Goal: Information Seeking & Learning: Learn about a topic

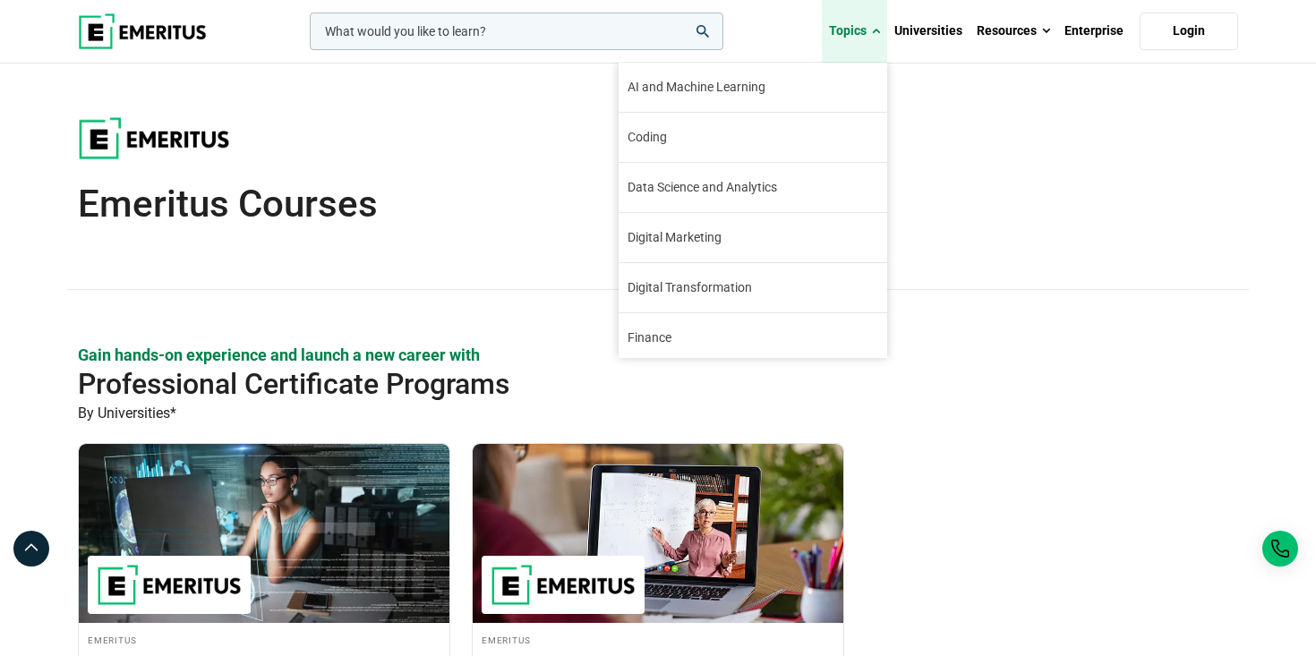
click at [877, 35] on span at bounding box center [876, 31] width 8 height 18
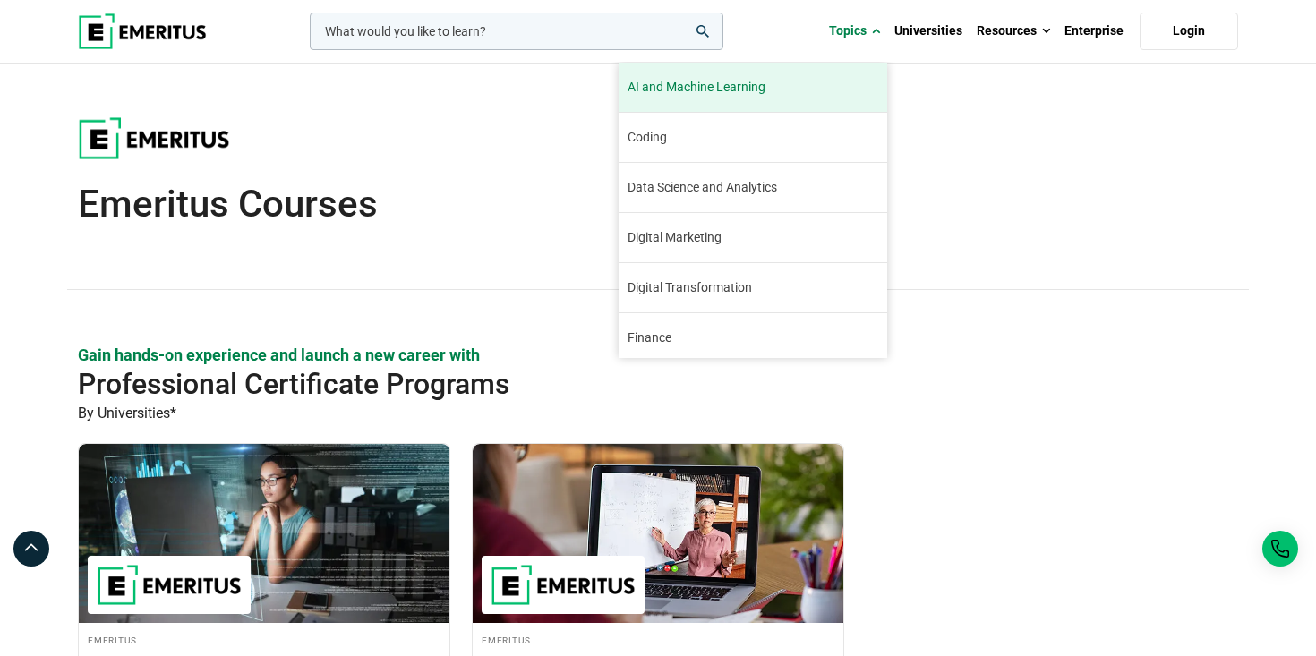
click at [741, 95] on span "AI and Machine Learning" at bounding box center [696, 87] width 138 height 19
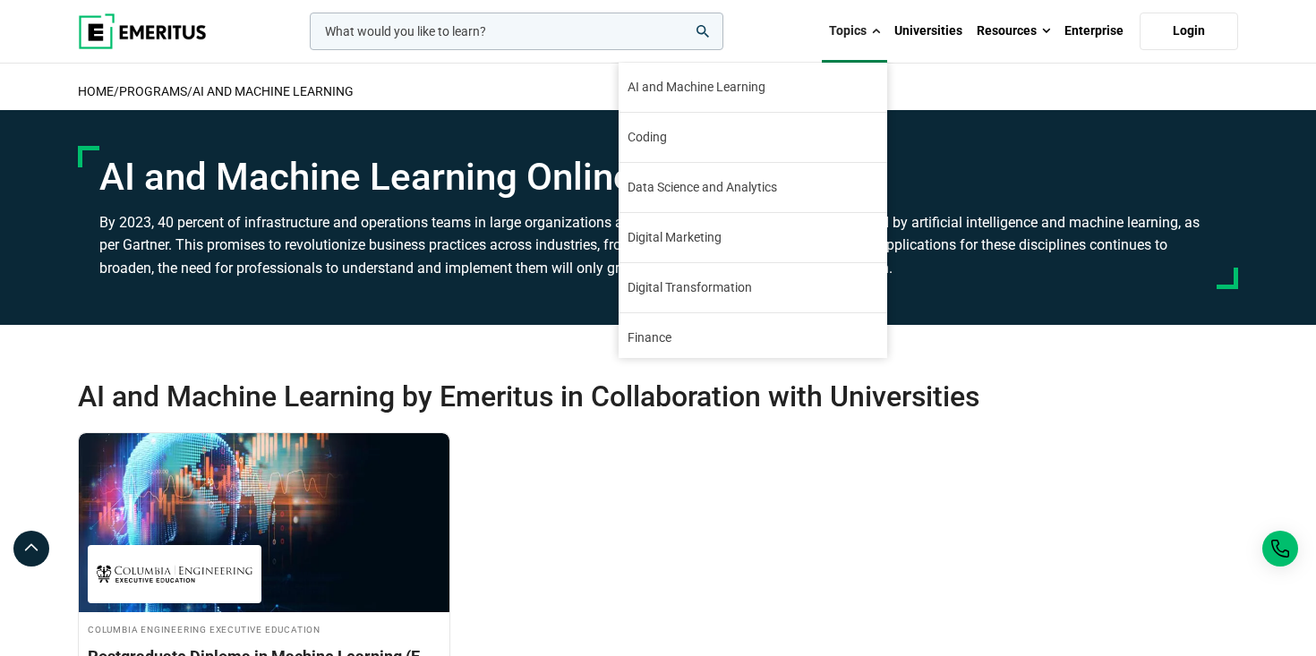
click at [883, 26] on link "Topics" at bounding box center [854, 31] width 65 height 63
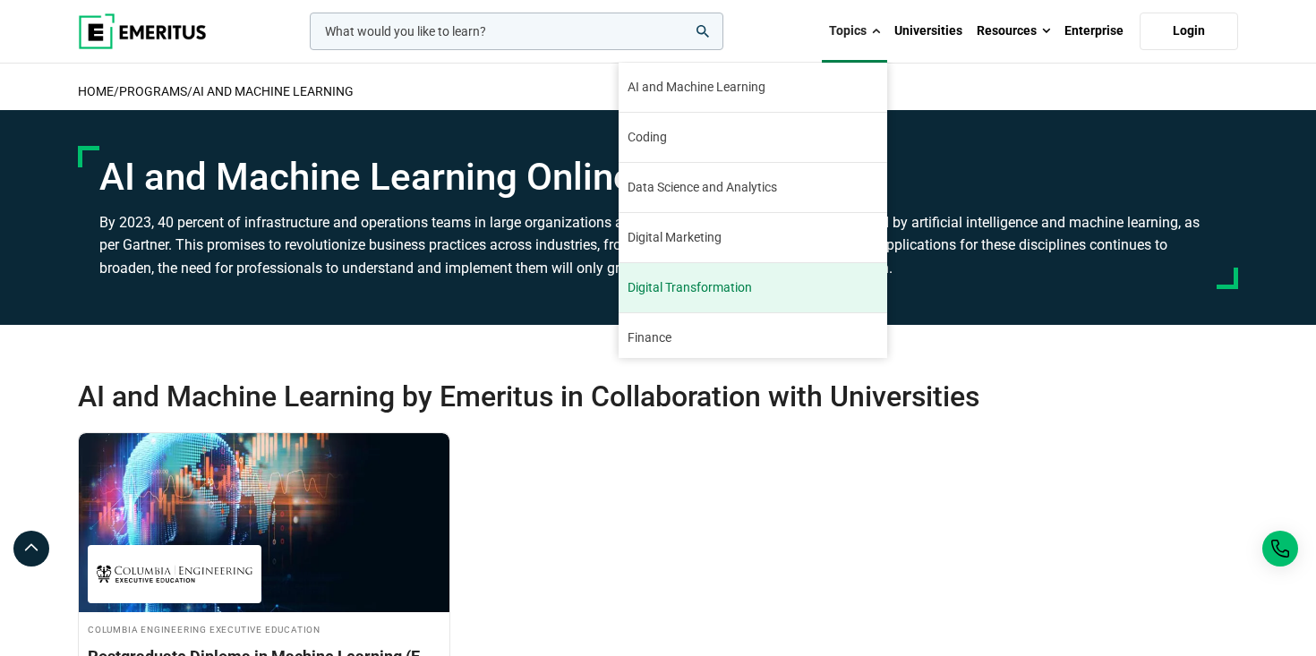
click at [733, 283] on span "Digital Transformation" at bounding box center [689, 287] width 124 height 19
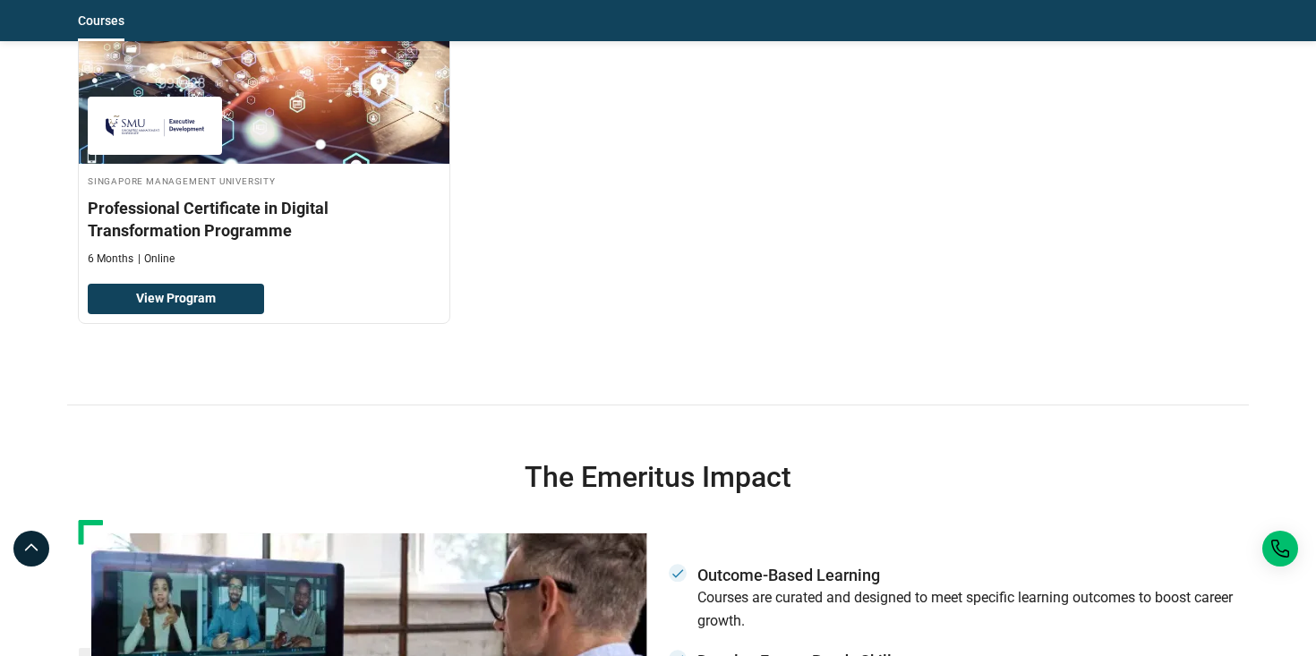
scroll to position [2299, 0]
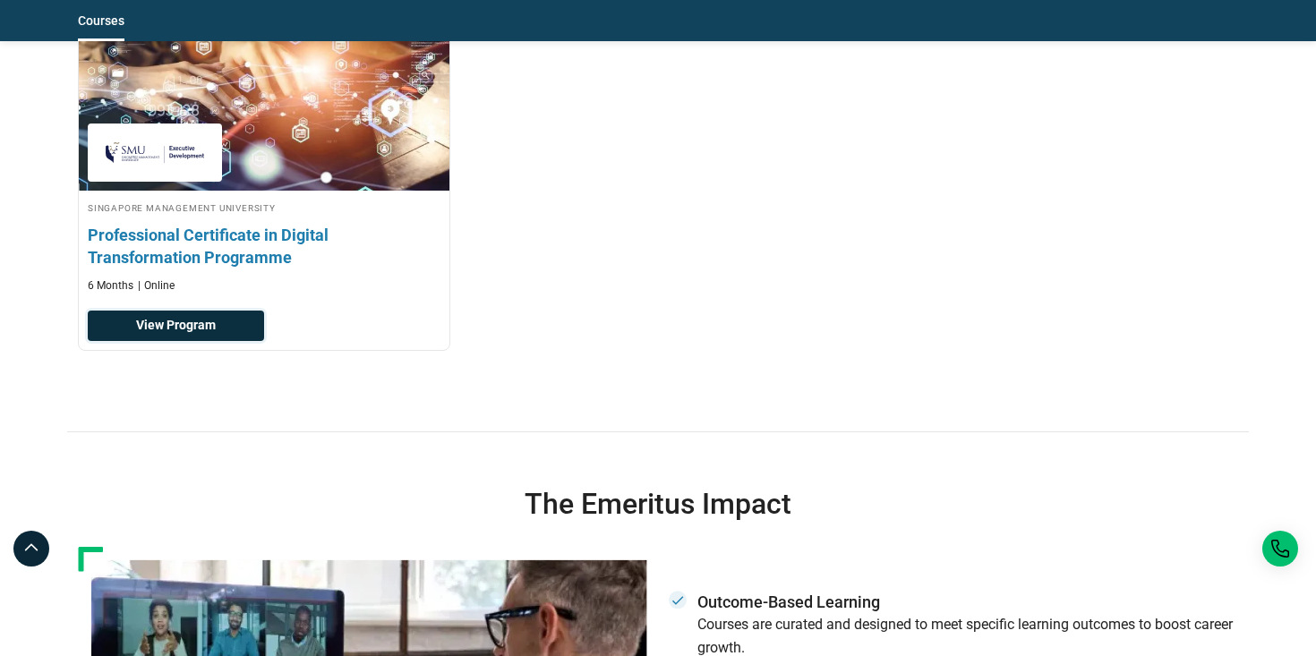
click at [200, 333] on link "View Program" at bounding box center [176, 326] width 176 height 30
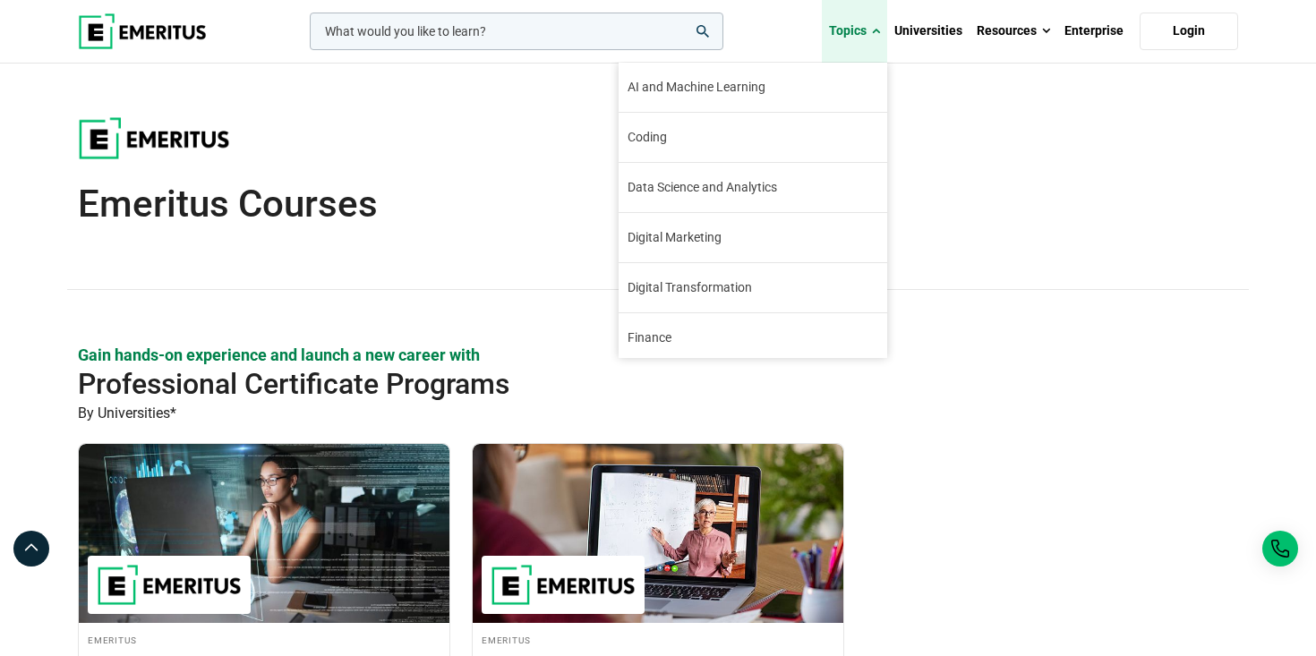
click at [874, 30] on link "Topics" at bounding box center [854, 31] width 65 height 63
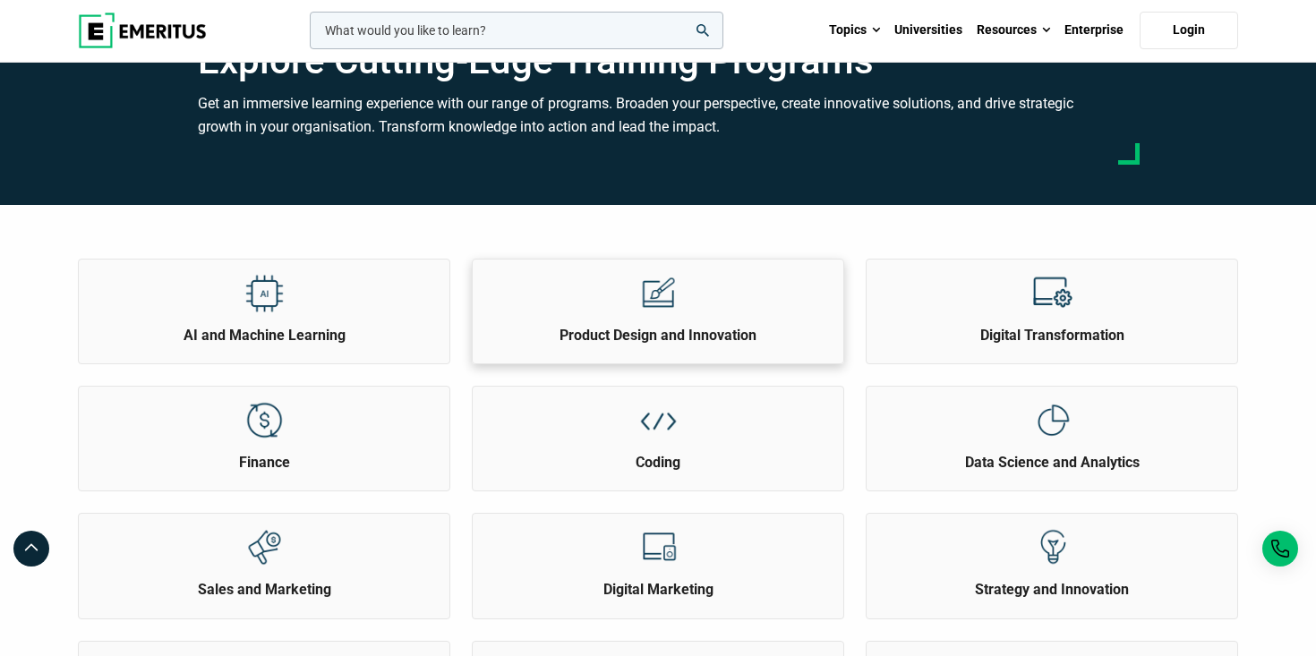
scroll to position [74, 0]
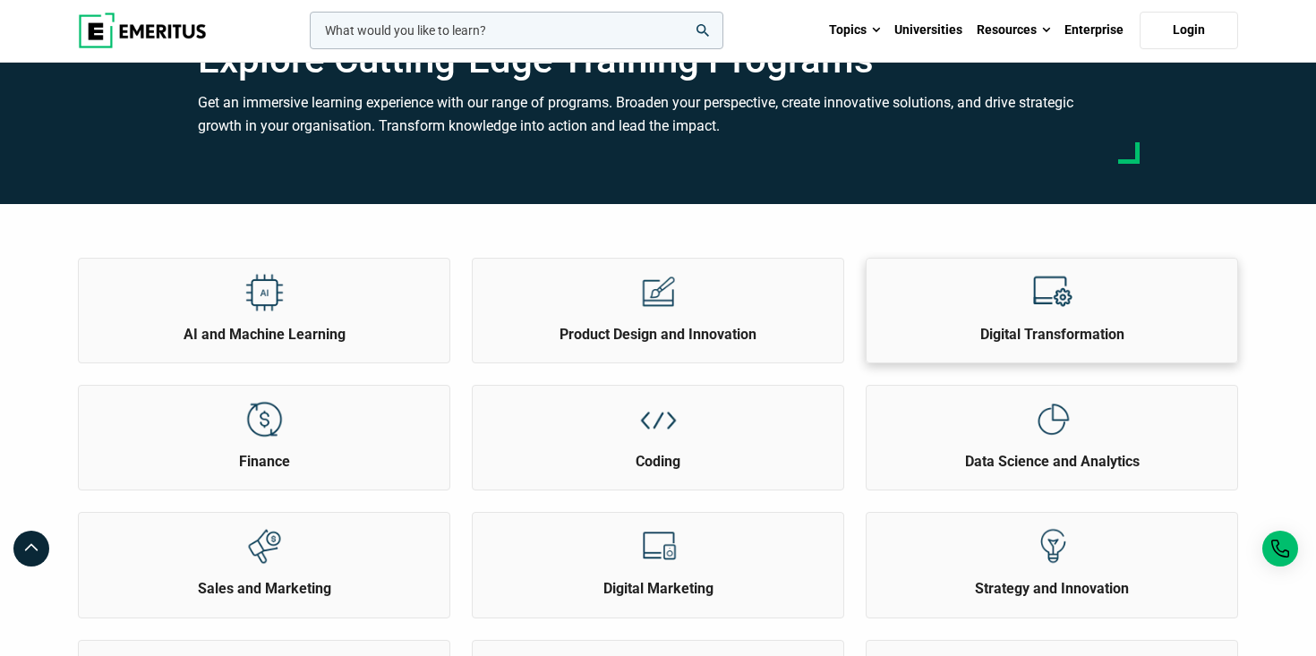
click at [924, 327] on h2 "Digital Transformation" at bounding box center [1052, 335] width 362 height 20
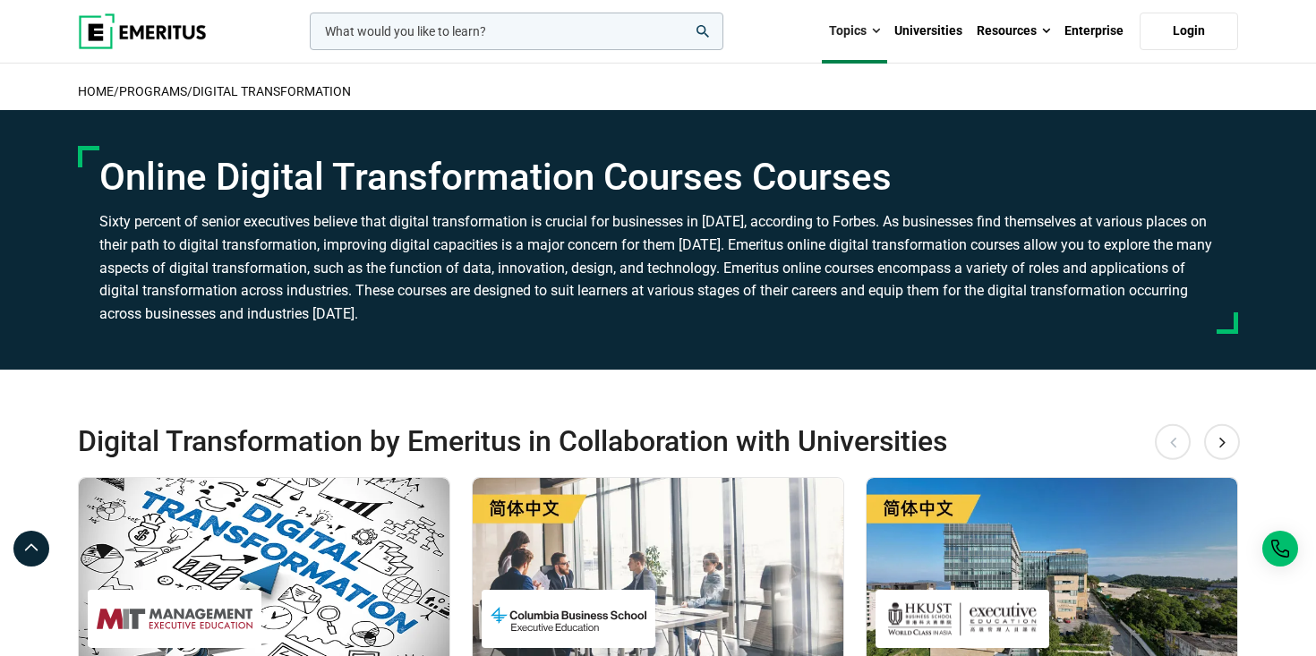
click at [513, 40] on input "woocommerce-product-search-field-0" at bounding box center [516, 32] width 413 height 38
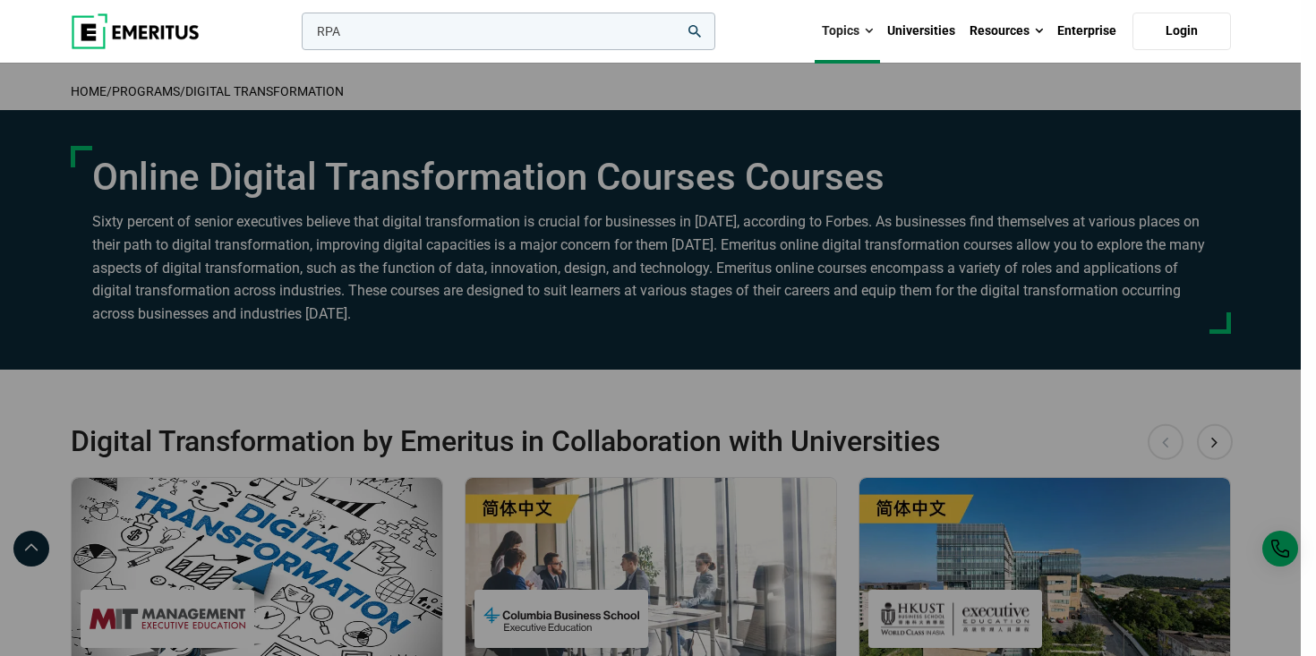
type input "RPA"
click at [298, 36] on button "search" at bounding box center [298, 36] width 0 height 0
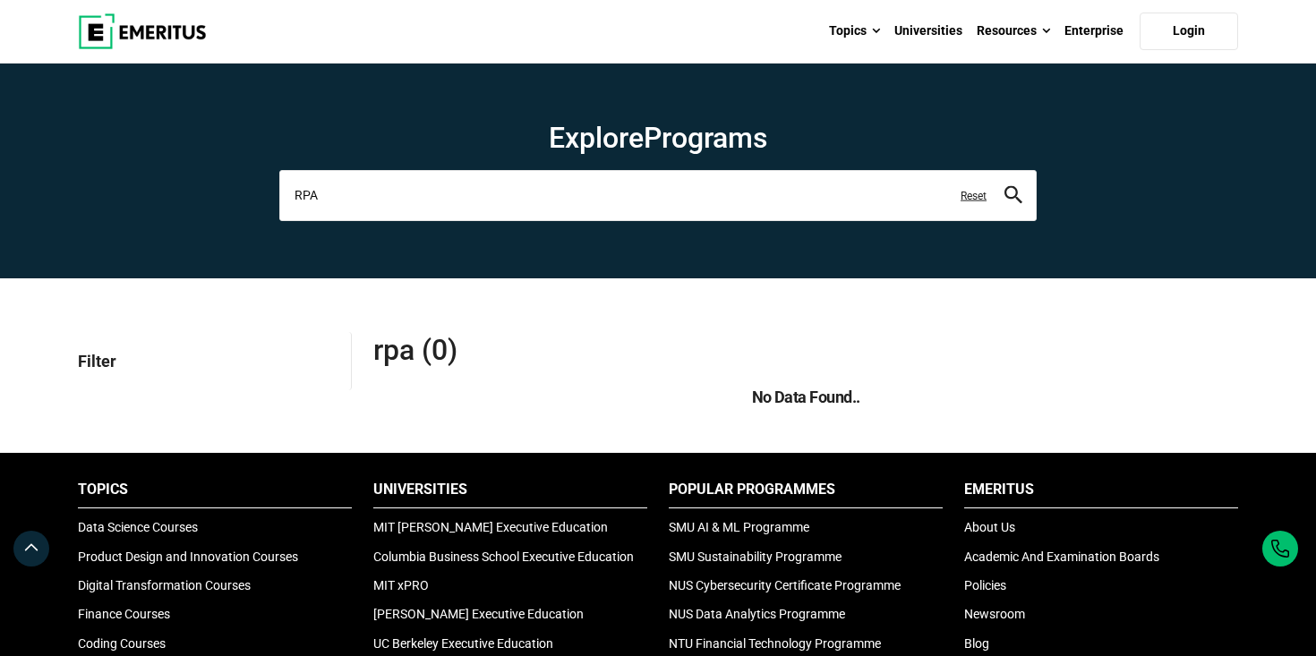
click at [453, 210] on input "RPA" at bounding box center [657, 195] width 757 height 50
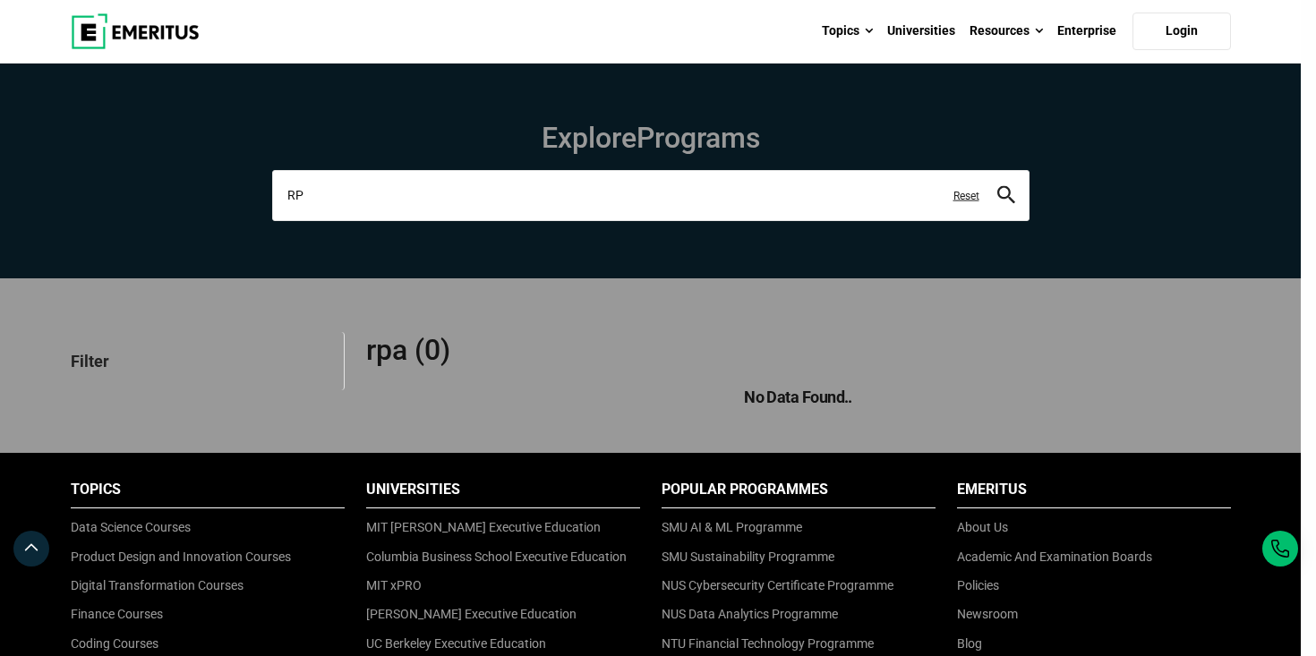
type input "R"
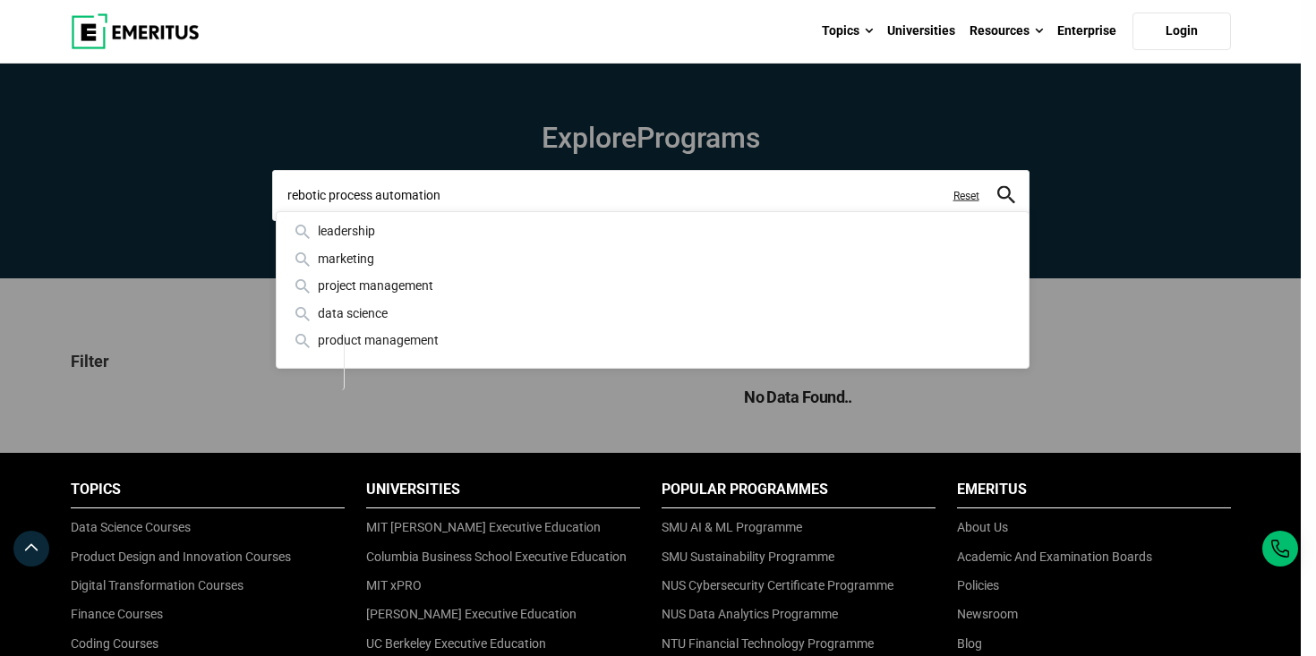
type input "rebotic process automation"
click at [997, 185] on button "search" at bounding box center [1006, 195] width 18 height 21
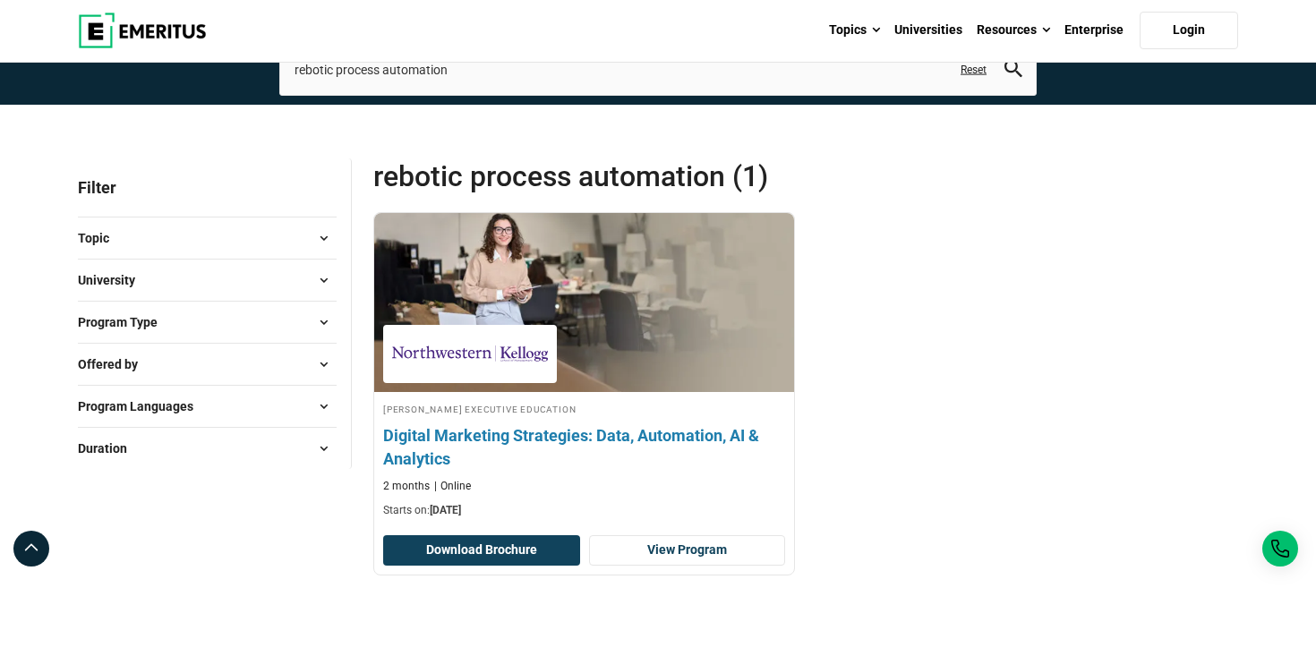
scroll to position [125, 0]
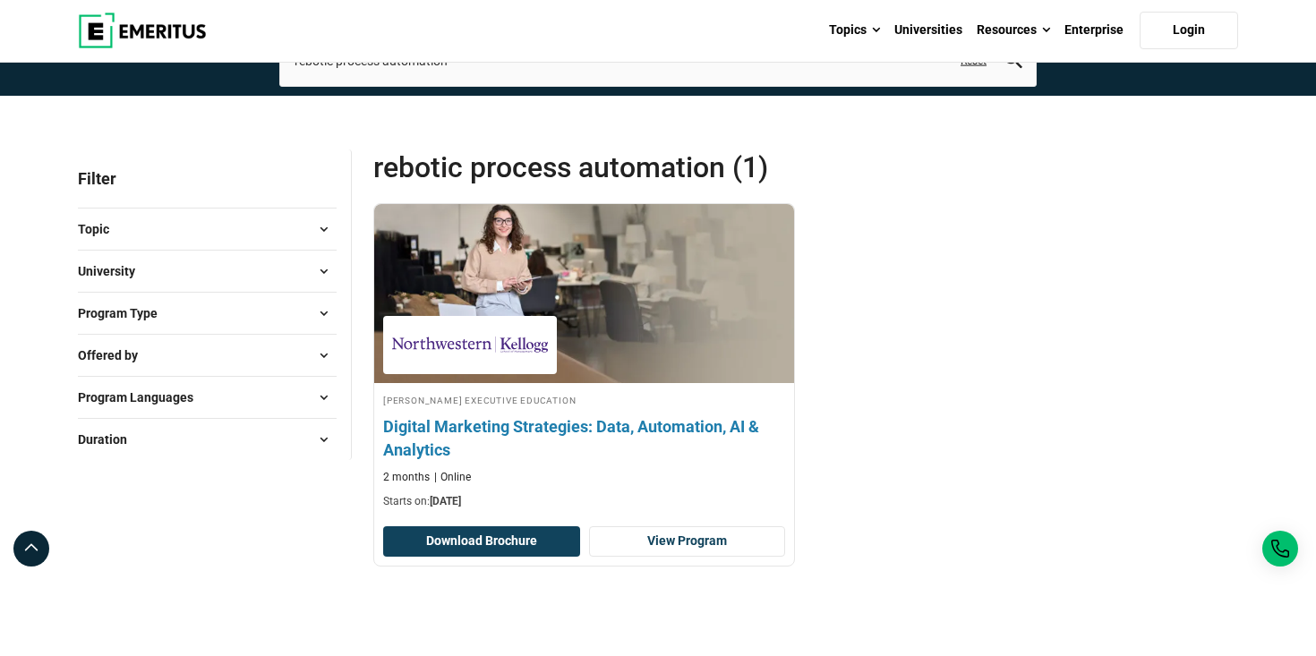
click at [579, 422] on h4 "Digital Marketing Strategies: Data, Automation, AI & Analytics" at bounding box center [584, 437] width 402 height 45
